Goal: Understand site structure: Understand site structure

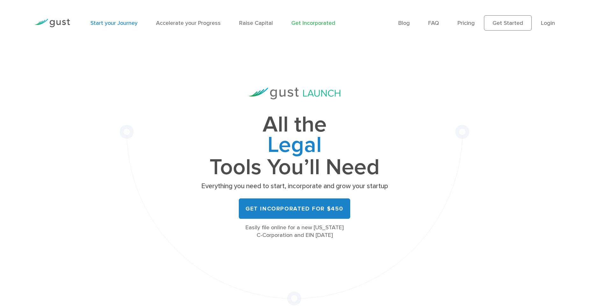
click at [112, 23] on link "Start your Journey" at bounding box center [113, 23] width 47 height 7
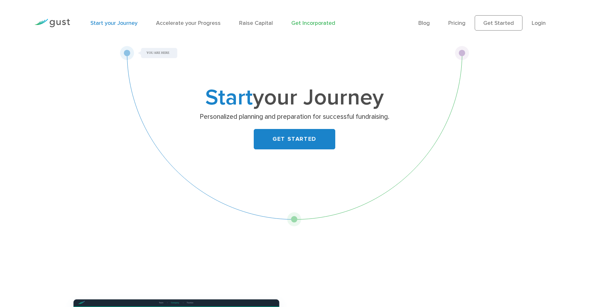
click at [307, 22] on link "Get Incorporated" at bounding box center [314, 23] width 44 height 7
